Goal: Transaction & Acquisition: Purchase product/service

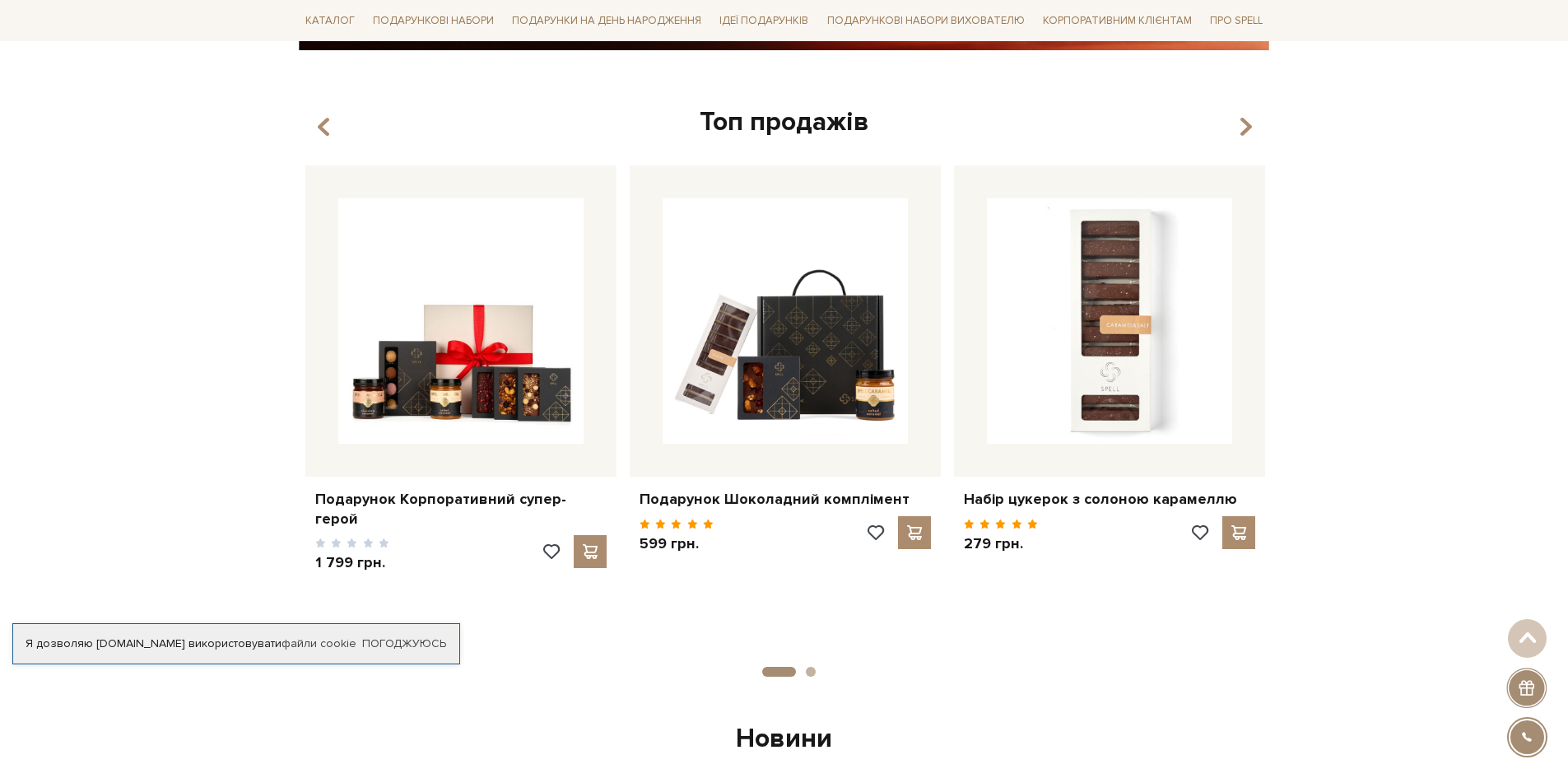
scroll to position [576, 0]
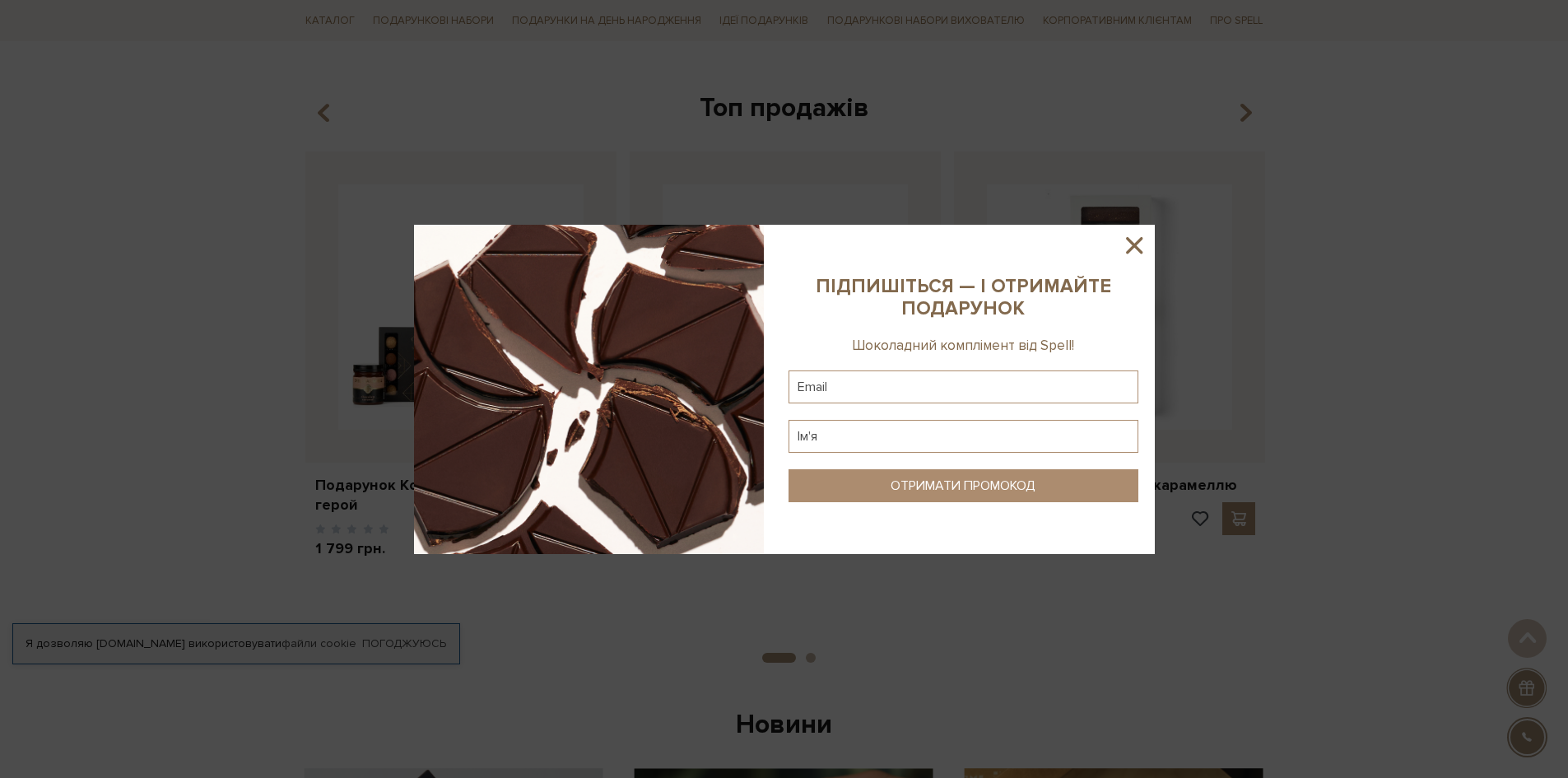
drag, startPoint x: 1063, startPoint y: 574, endPoint x: 1483, endPoint y: 331, distance: 485.2
click at [1483, 331] on div at bounding box center [784, 389] width 1568 height 778
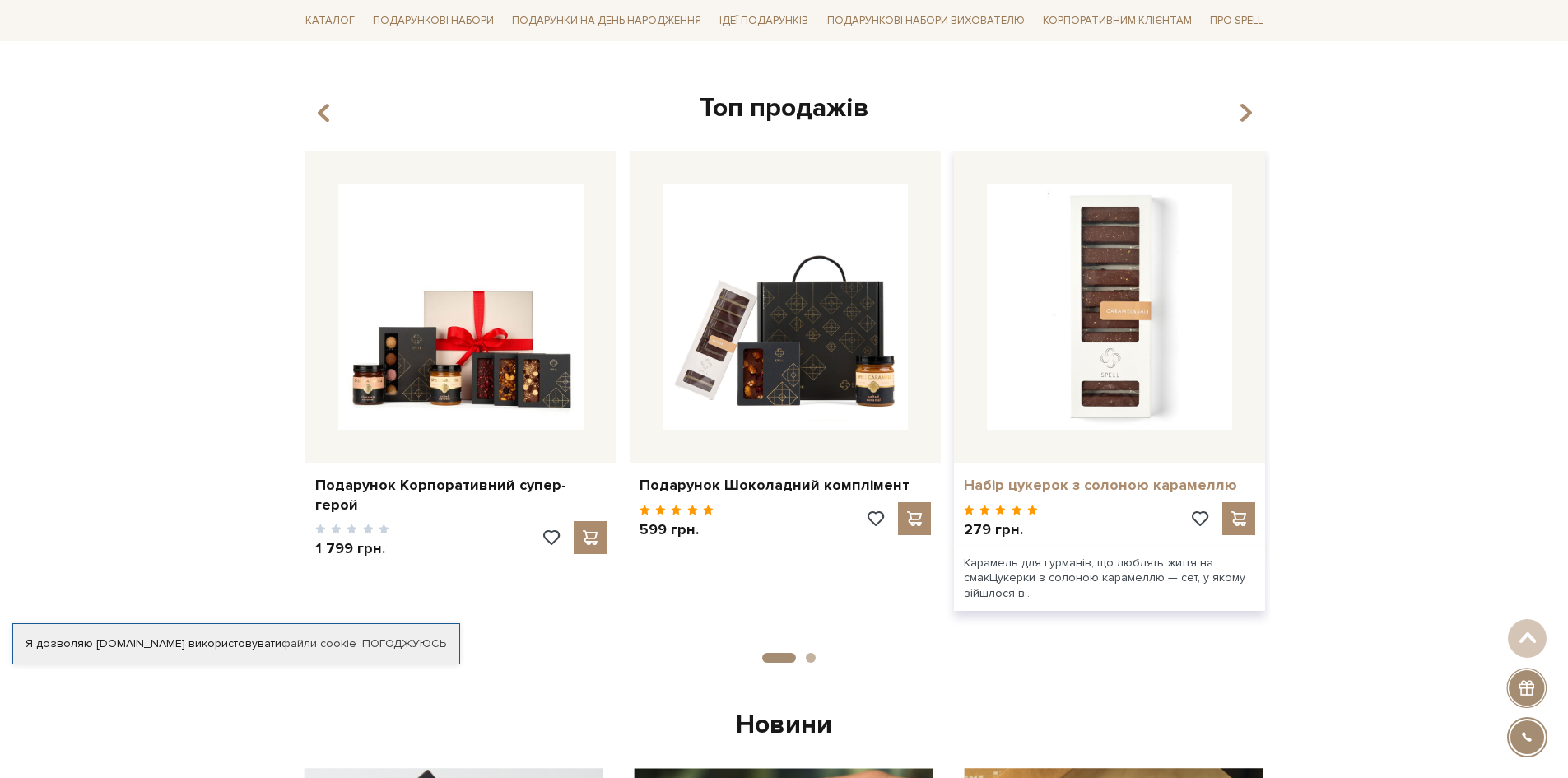
click at [1012, 482] on link "Набір цукерок з солоною карамеллю" at bounding box center [1110, 485] width 291 height 19
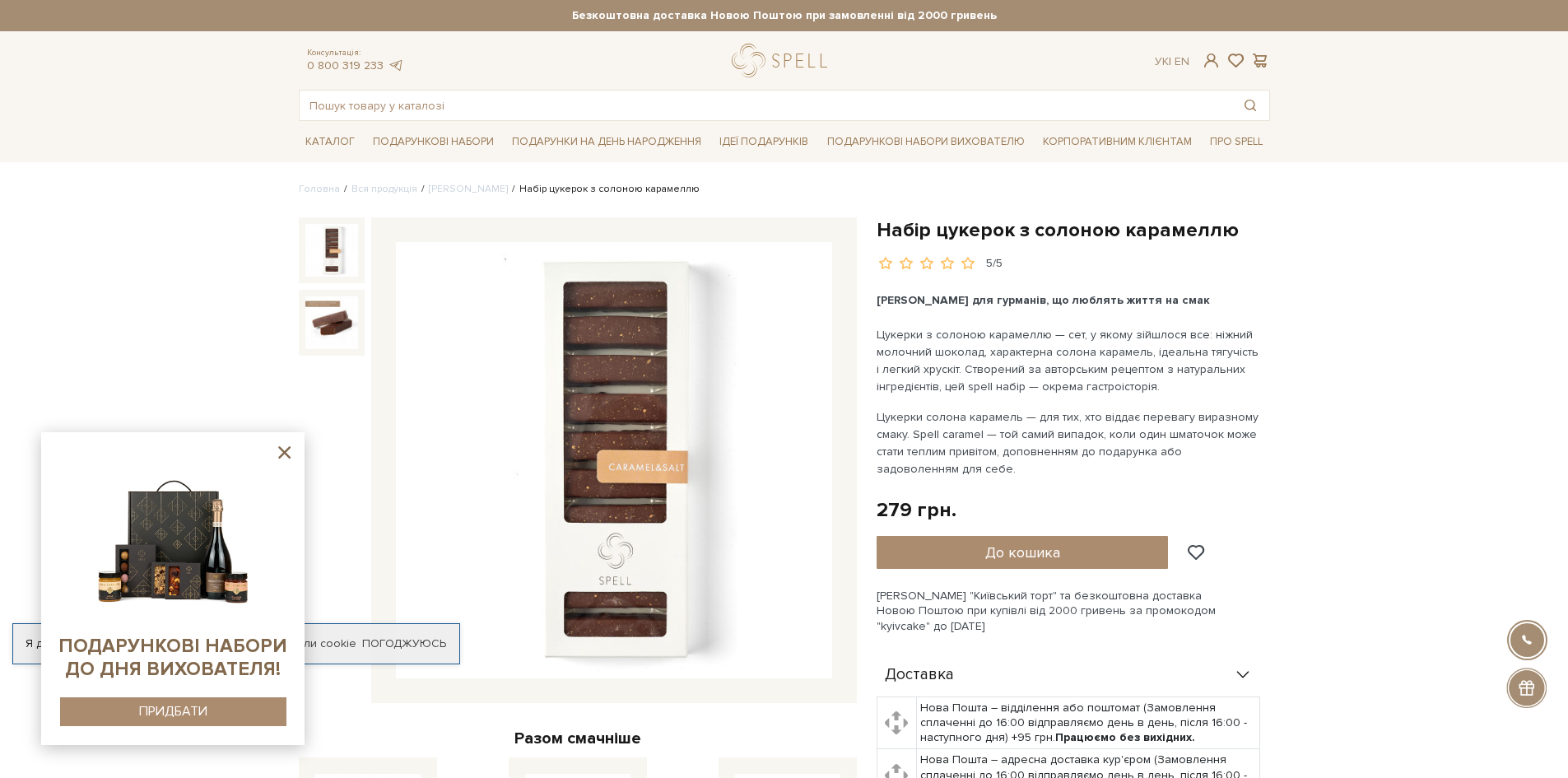
click at [281, 444] on icon at bounding box center [284, 452] width 21 height 21
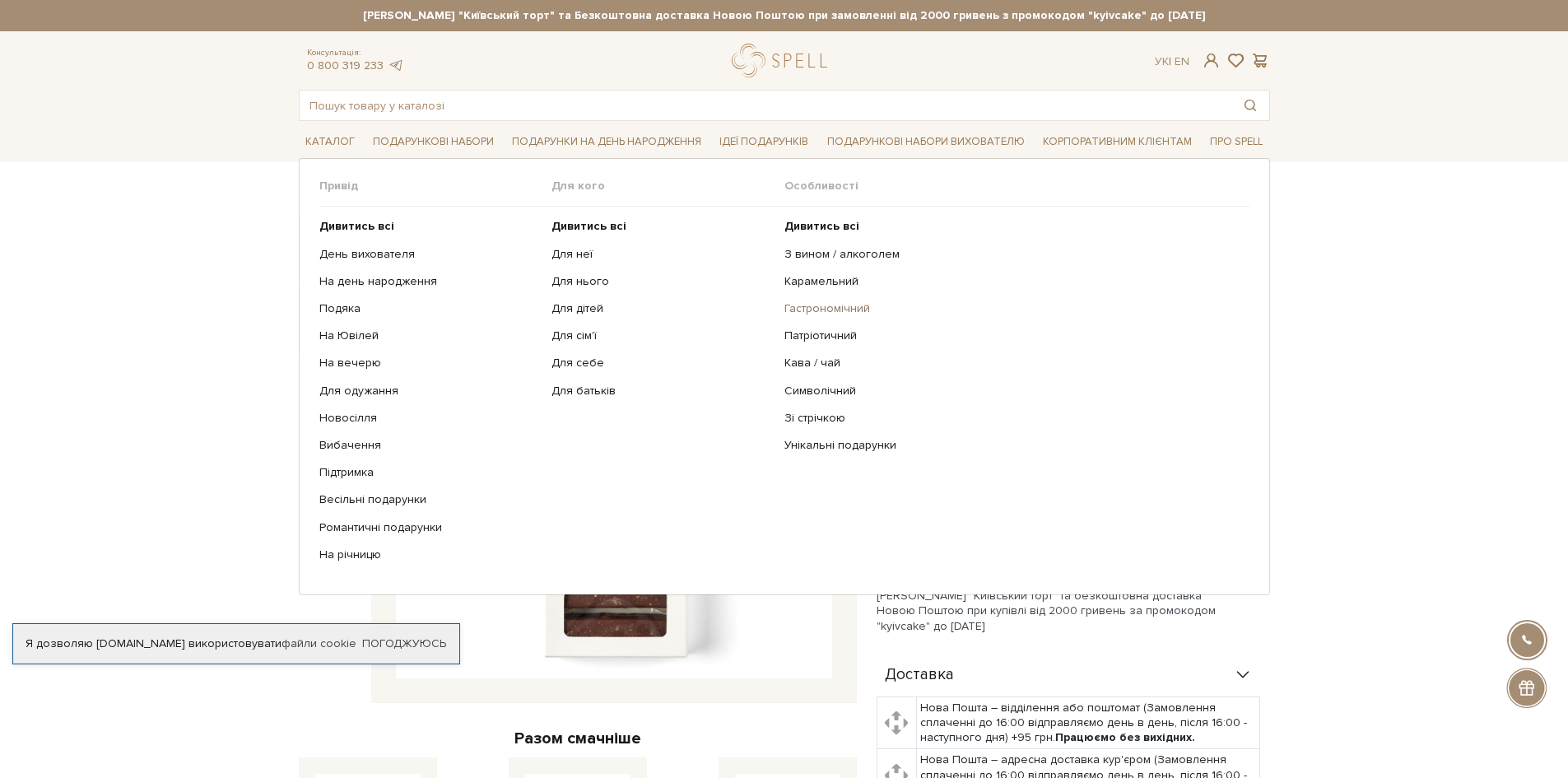
click at [826, 308] on link "Гастрономічний" at bounding box center [1011, 308] width 453 height 14
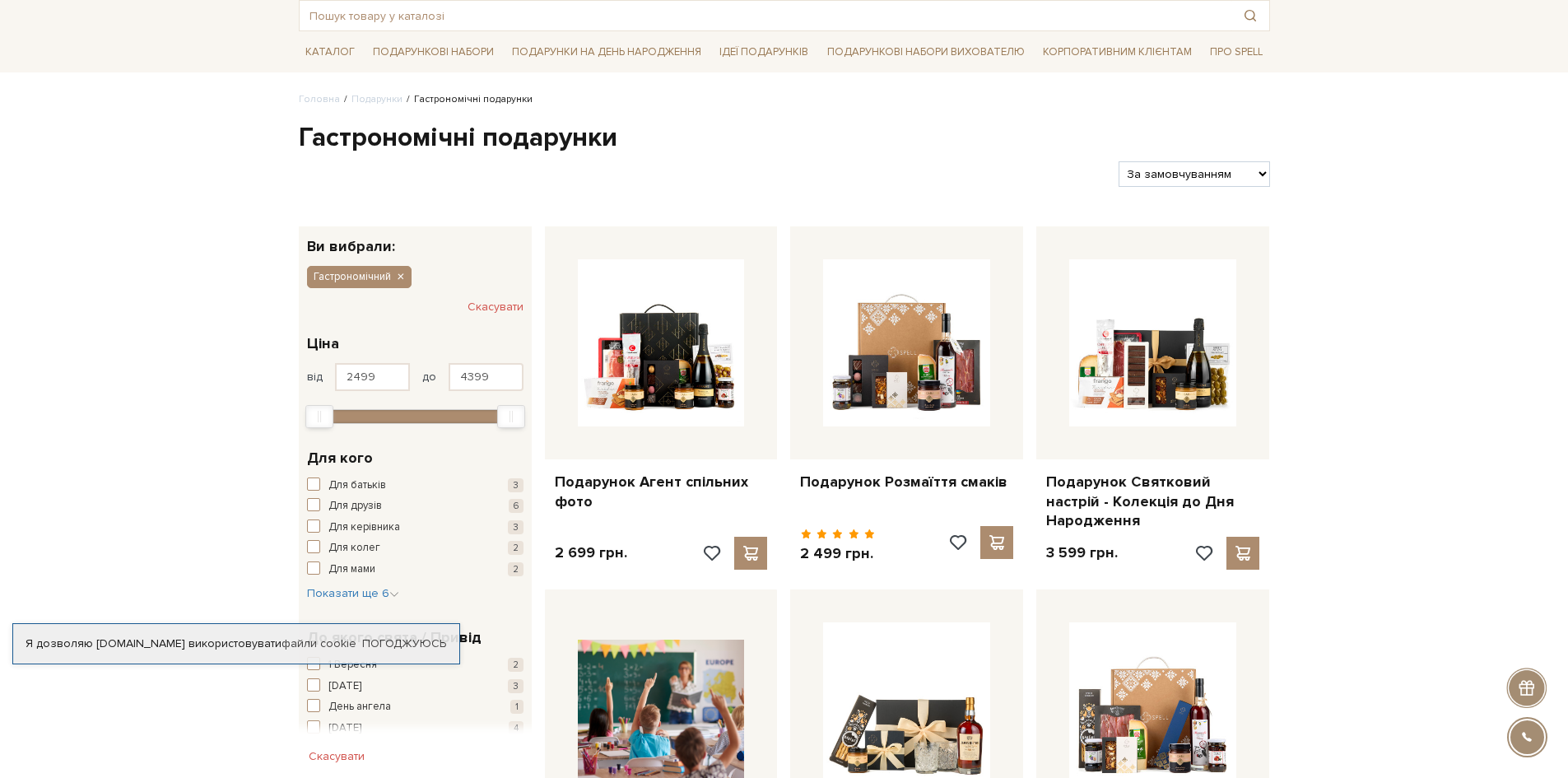
scroll to position [247, 0]
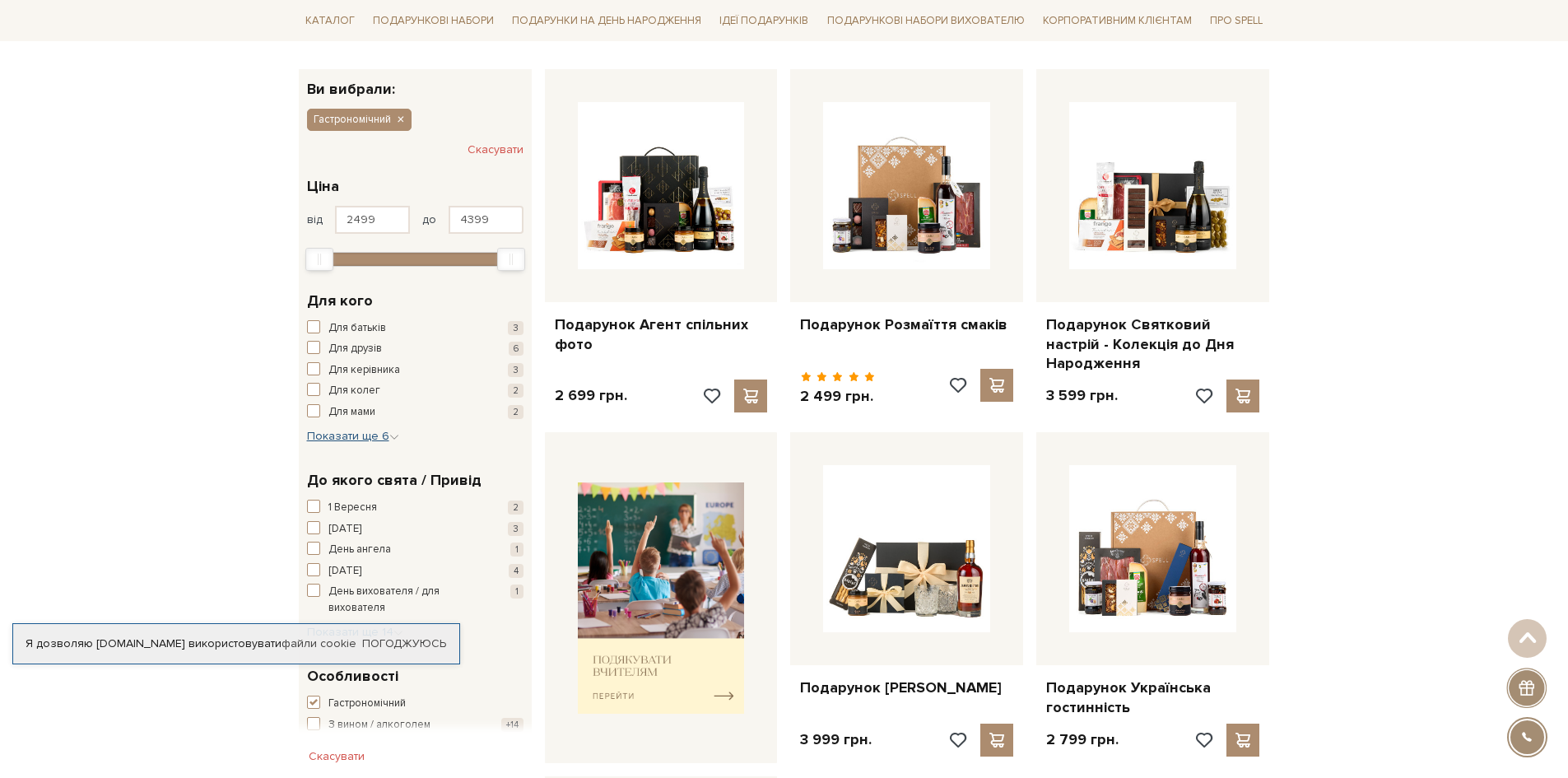
click at [364, 441] on span "Показати ще 6" at bounding box center [354, 435] width 92 height 14
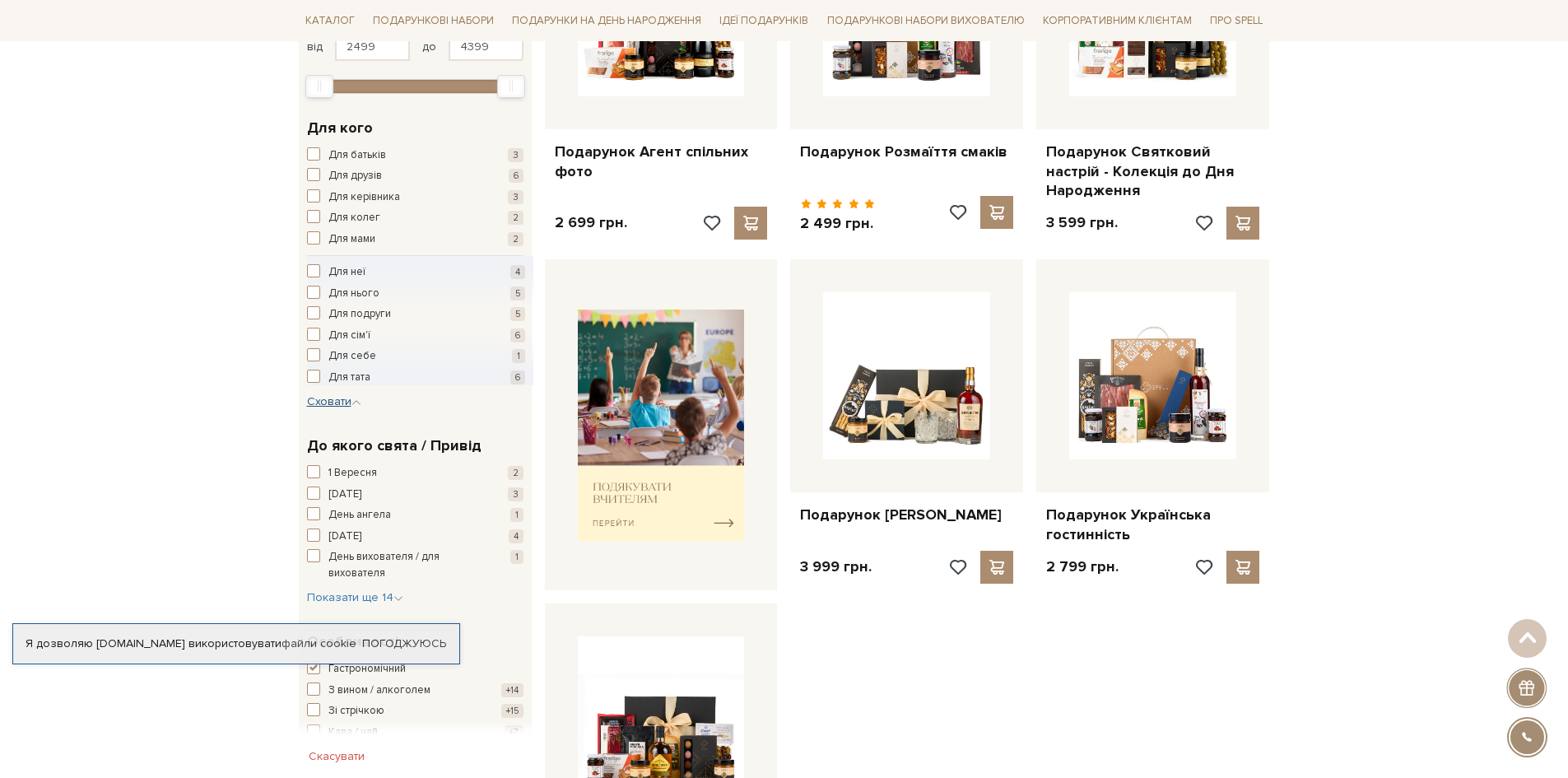
scroll to position [494, 0]
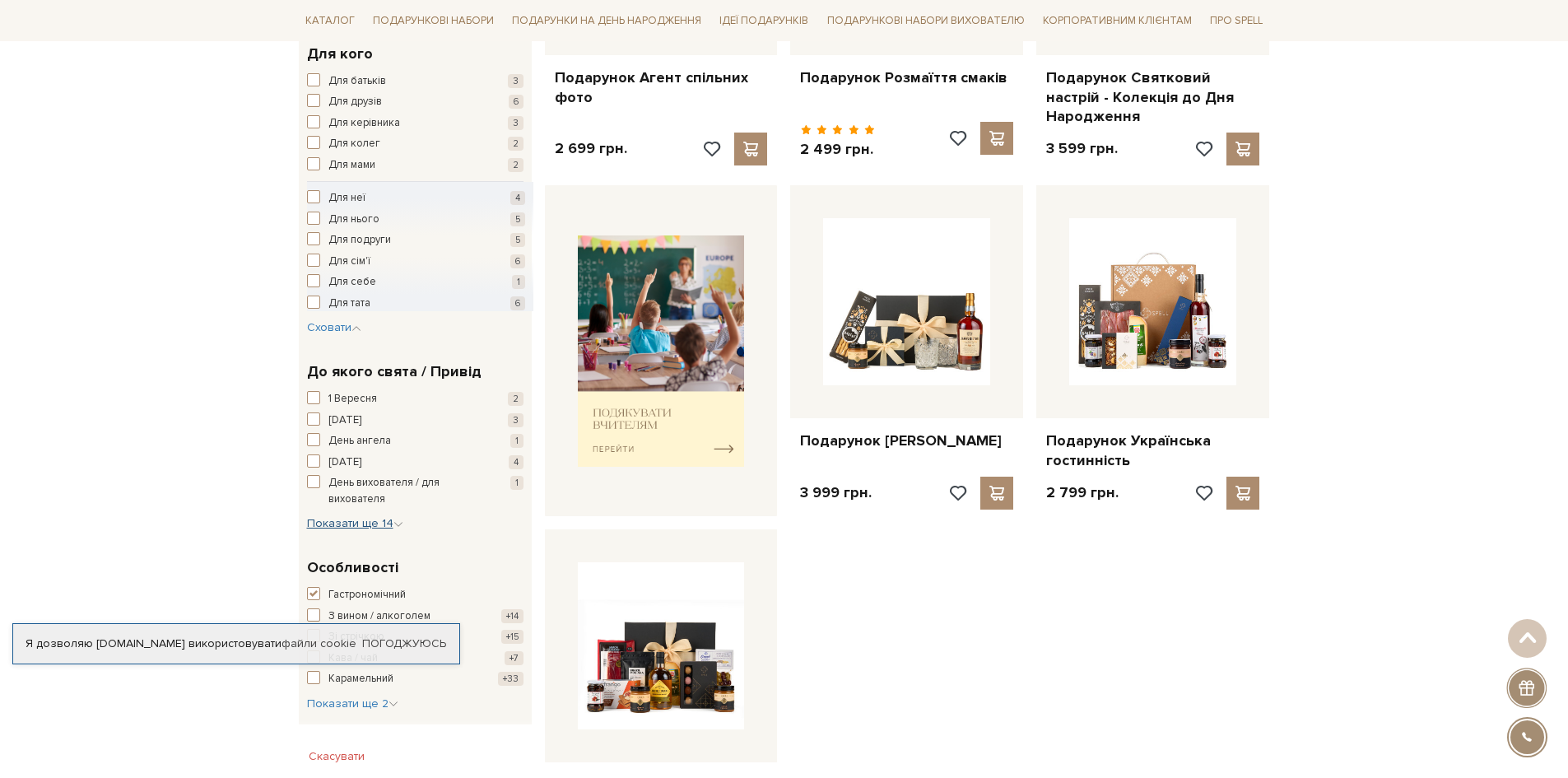
click at [382, 525] on span "Показати ще 14" at bounding box center [355, 523] width 97 height 14
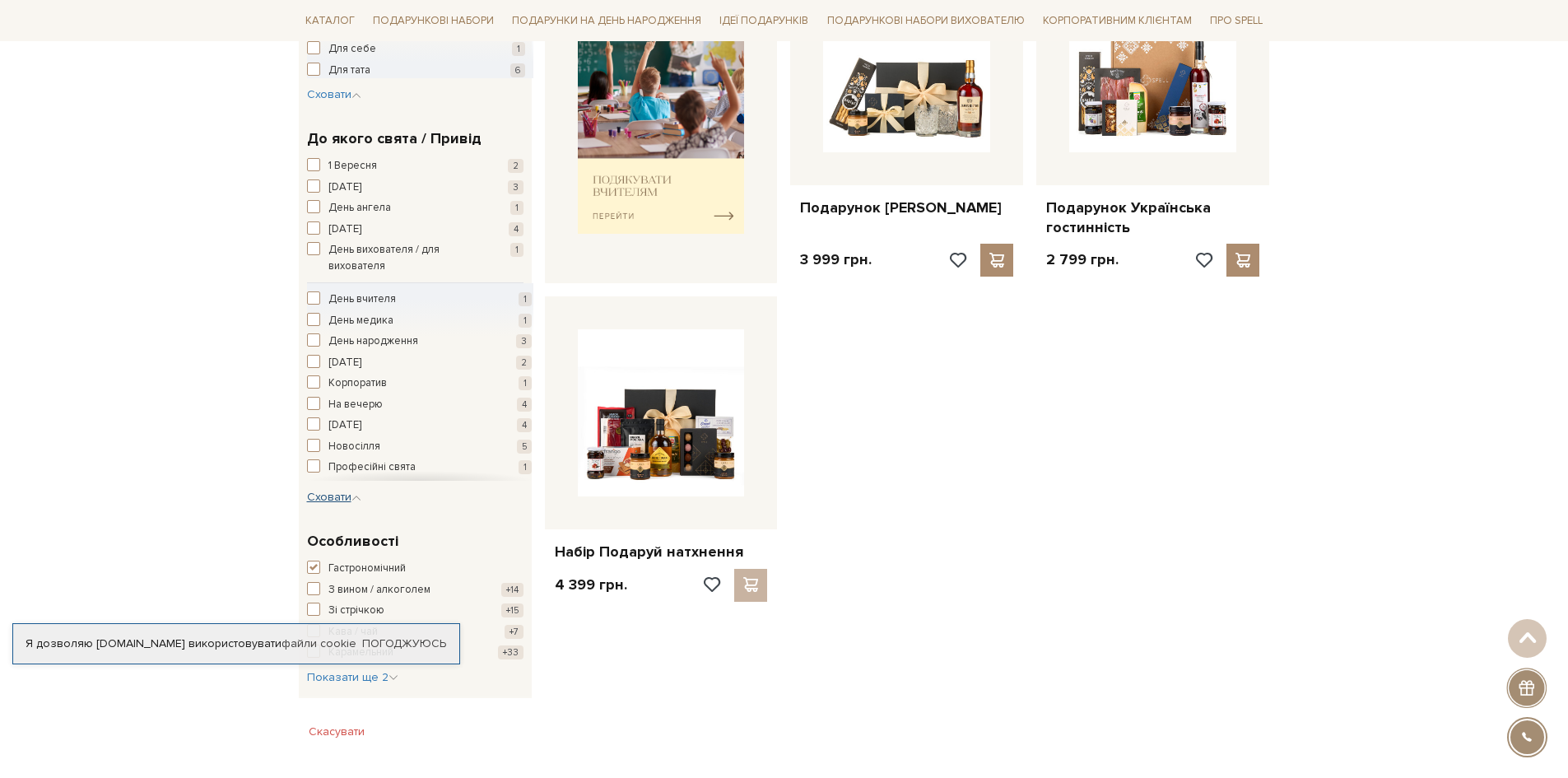
scroll to position [741, 0]
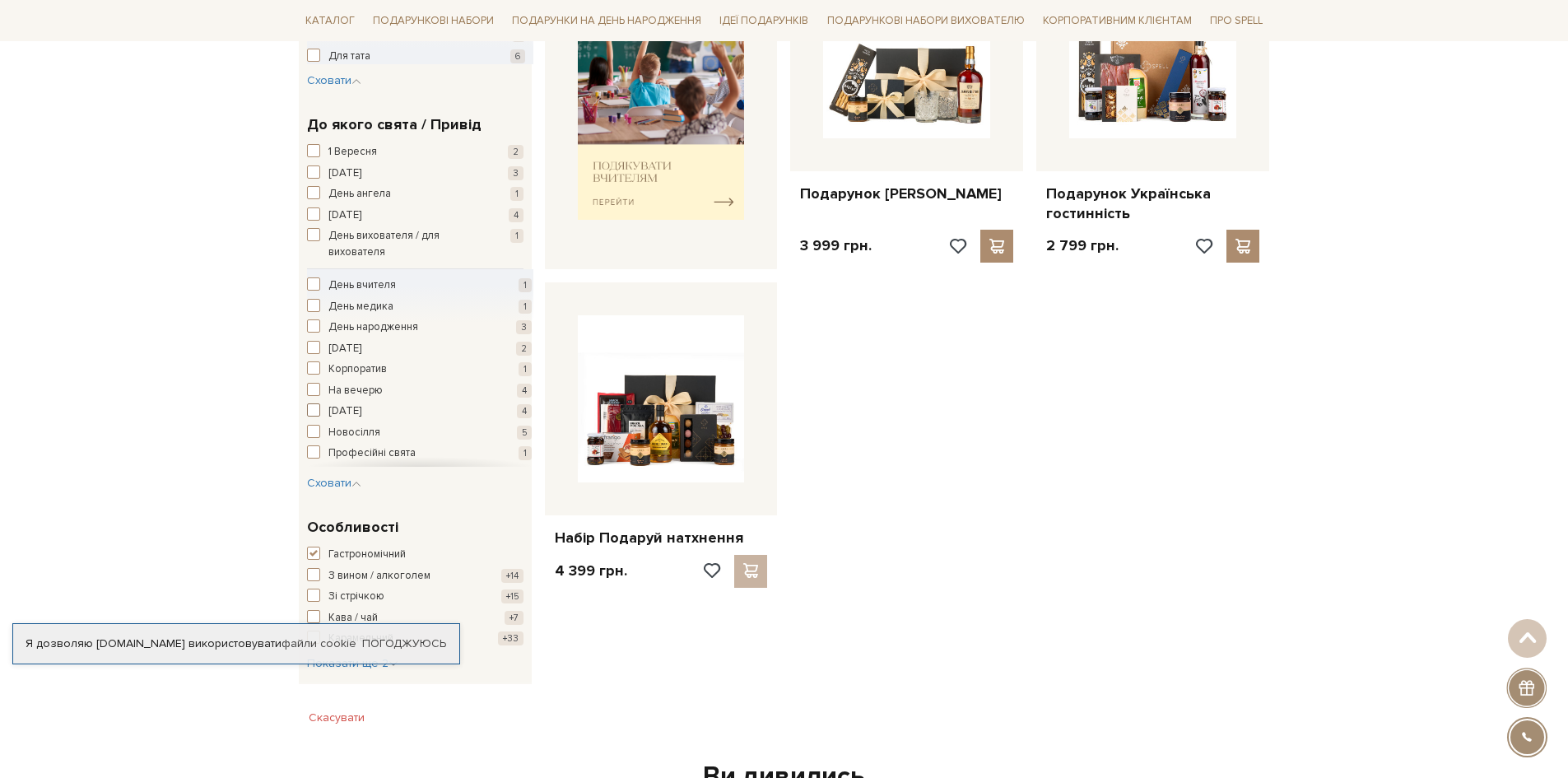
click at [361, 410] on span "[DATE]" at bounding box center [345, 412] width 33 height 16
